Goal: Find specific page/section

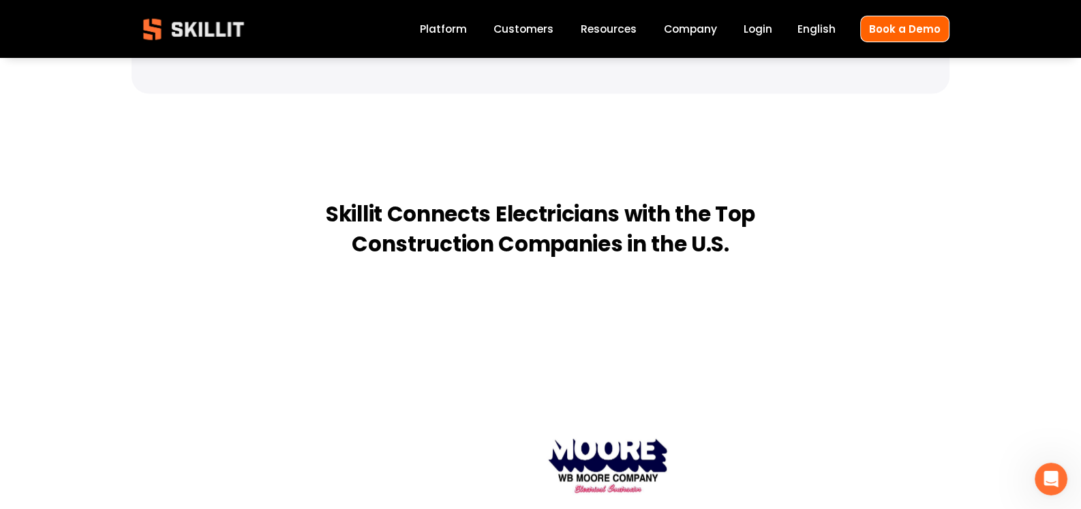
scroll to position [2932, 0]
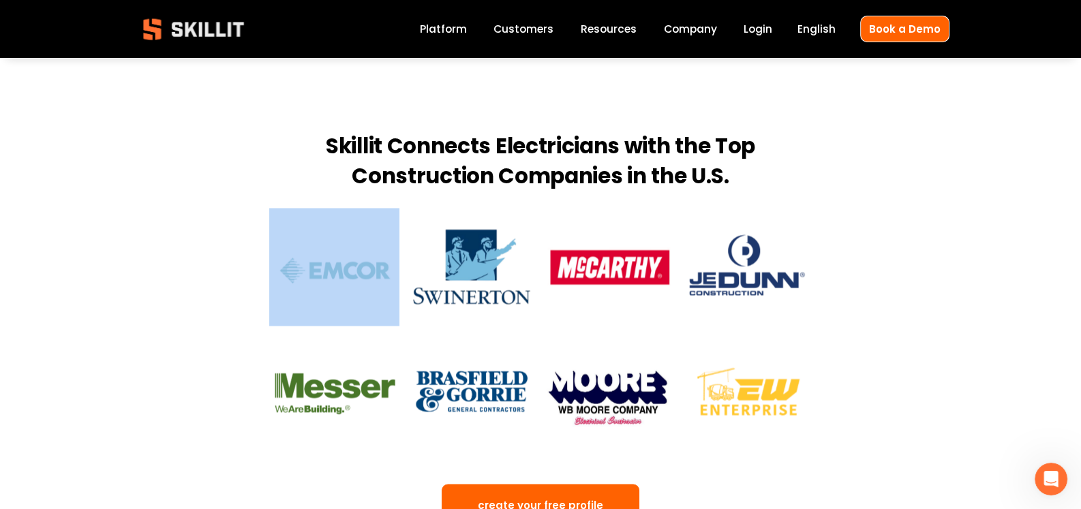
drag, startPoint x: 250, startPoint y: 223, endPoint x: 876, endPoint y: 258, distance: 627.6
click at [876, 258] on div "Skillit Connects Electricians with the Top Construction Companies in the U.S." at bounding box center [540, 329] width 1081 height 394
click at [911, 248] on div "Skillit Connects Electricians with the Top Construction Companies in the U.S." at bounding box center [540, 329] width 1081 height 394
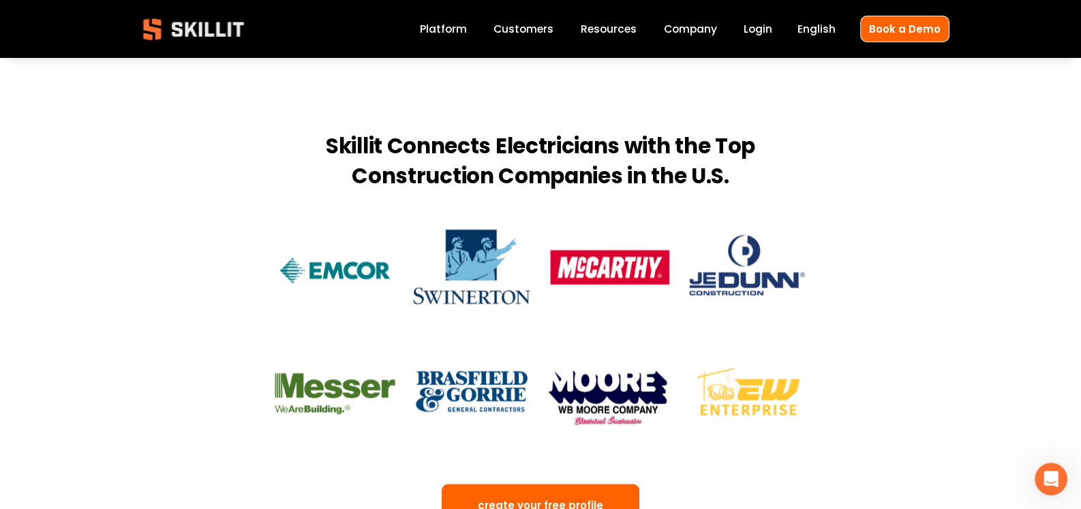
drag, startPoint x: 849, startPoint y: 340, endPoint x: 852, endPoint y: 333, distance: 8.2
click at [858, 336] on div "Skillit Connects Electricians with the Top Construction Companies in the U.S." at bounding box center [540, 329] width 1081 height 394
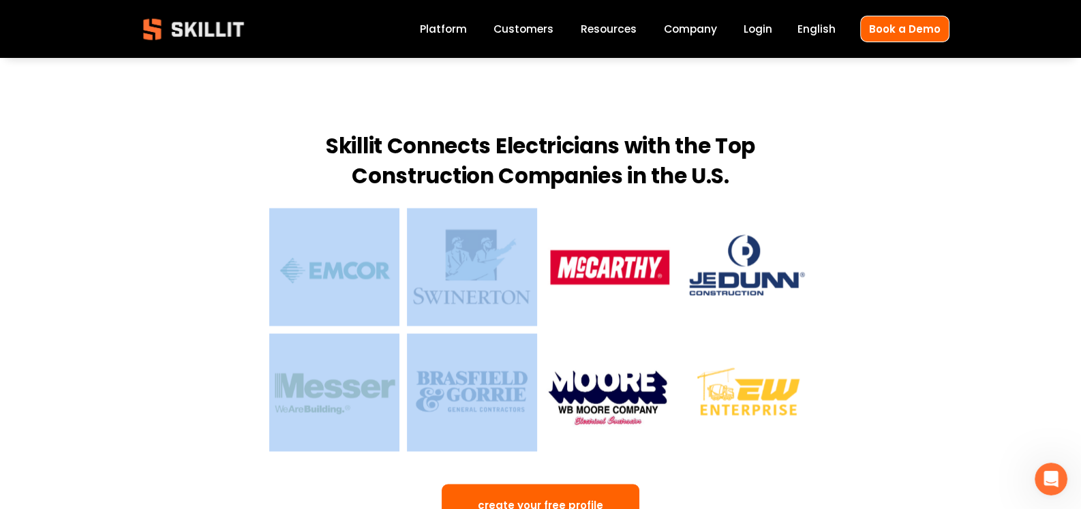
drag, startPoint x: 617, startPoint y: 340, endPoint x: 719, endPoint y: 295, distance: 110.8
click at [719, 295] on div "Skillit Connects Electricians with the Top Construction Companies in the U.S." at bounding box center [540, 329] width 1081 height 394
click at [160, 301] on div "Skillit Connects Electricians with the Top Construction Companies in the U.S." at bounding box center [540, 329] width 1081 height 394
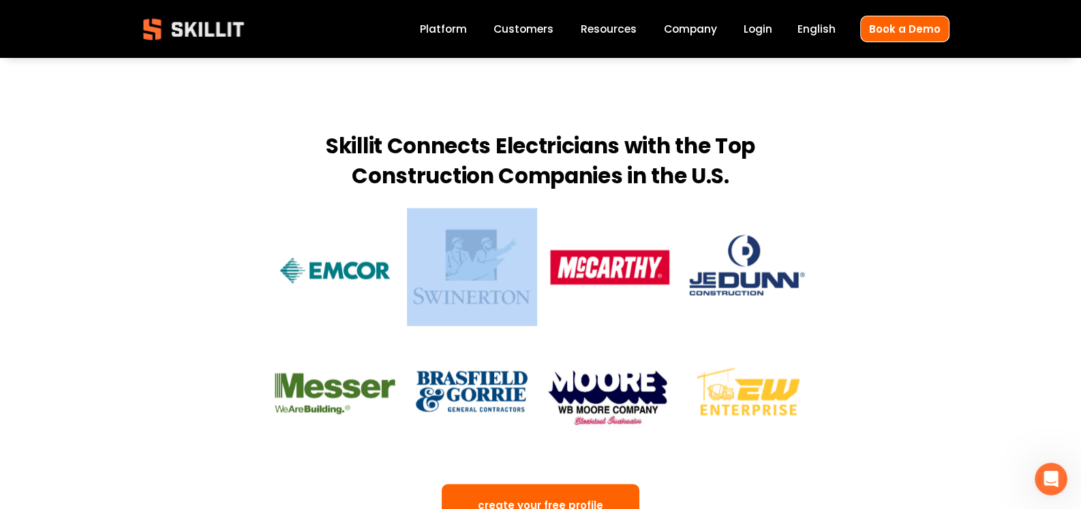
drag, startPoint x: 155, startPoint y: 254, endPoint x: 501, endPoint y: 306, distance: 349.6
click at [501, 306] on div "Skillit Connects Electricians with the Top Construction Companies in the U.S." at bounding box center [540, 329] width 1081 height 394
click at [188, 288] on div "Skillit Connects Electricians with the Top Construction Companies in the U.S." at bounding box center [540, 329] width 1081 height 394
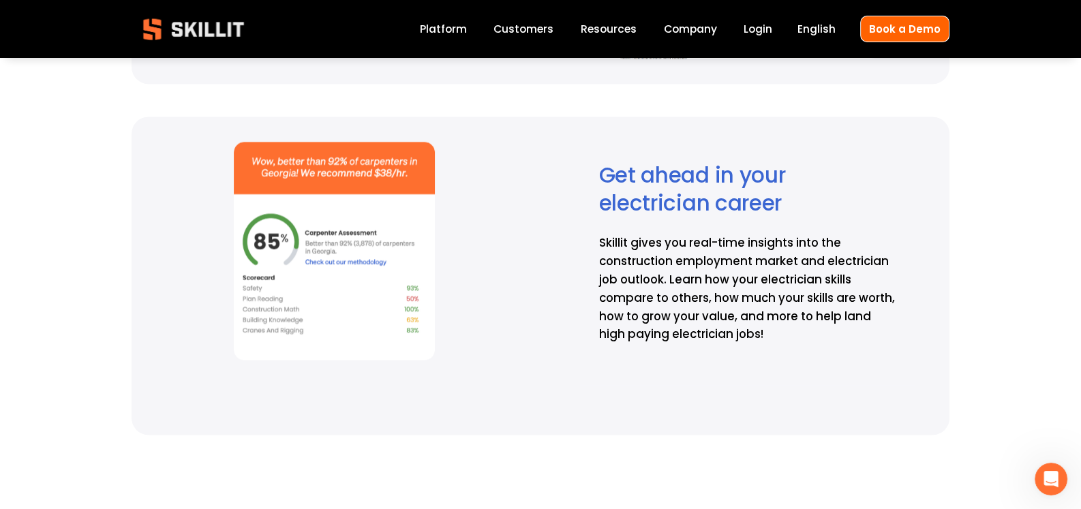
scroll to position [2454, 0]
